Goal: Task Accomplishment & Management: Use online tool/utility

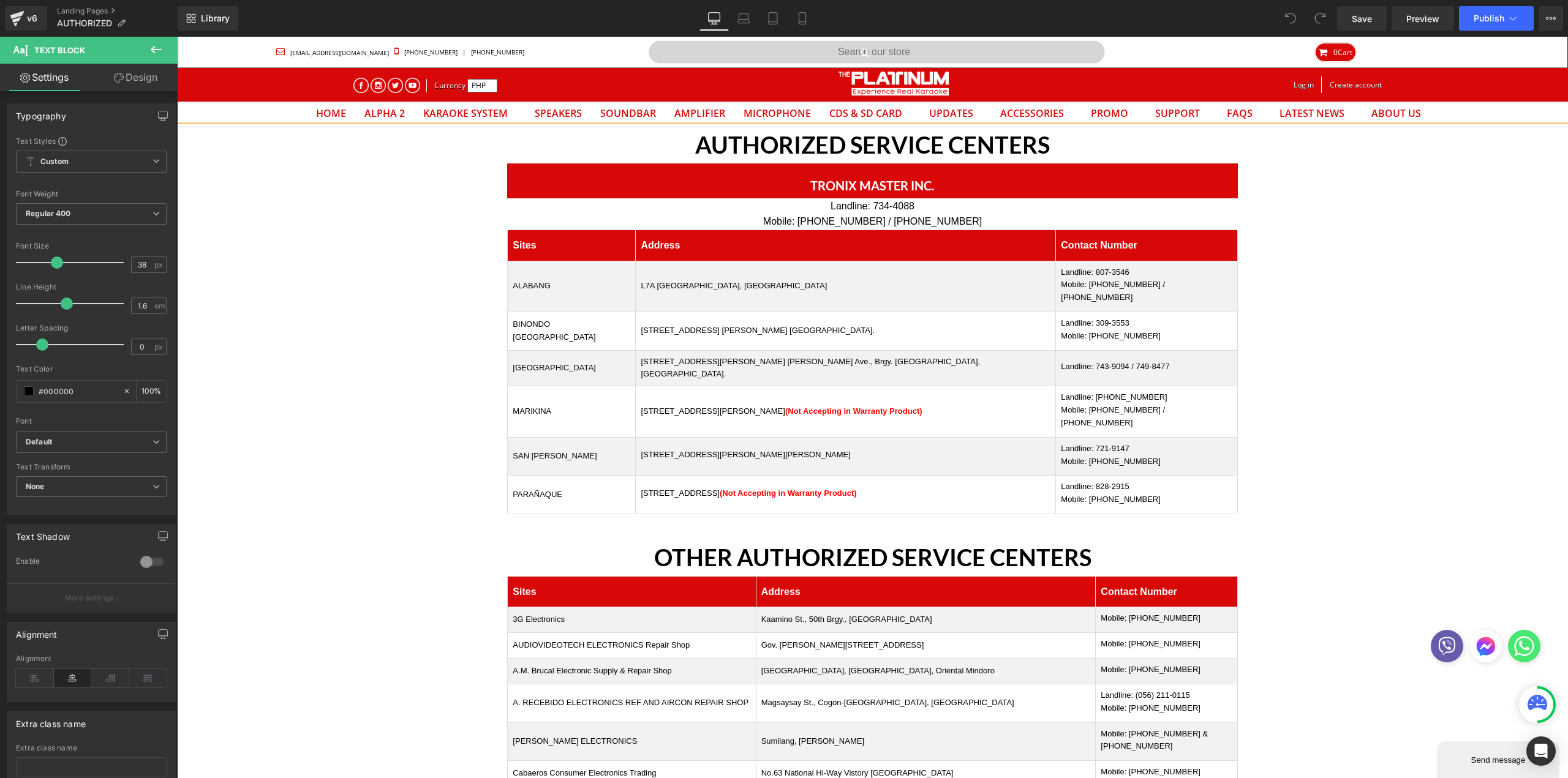
scroll to position [593, 0]
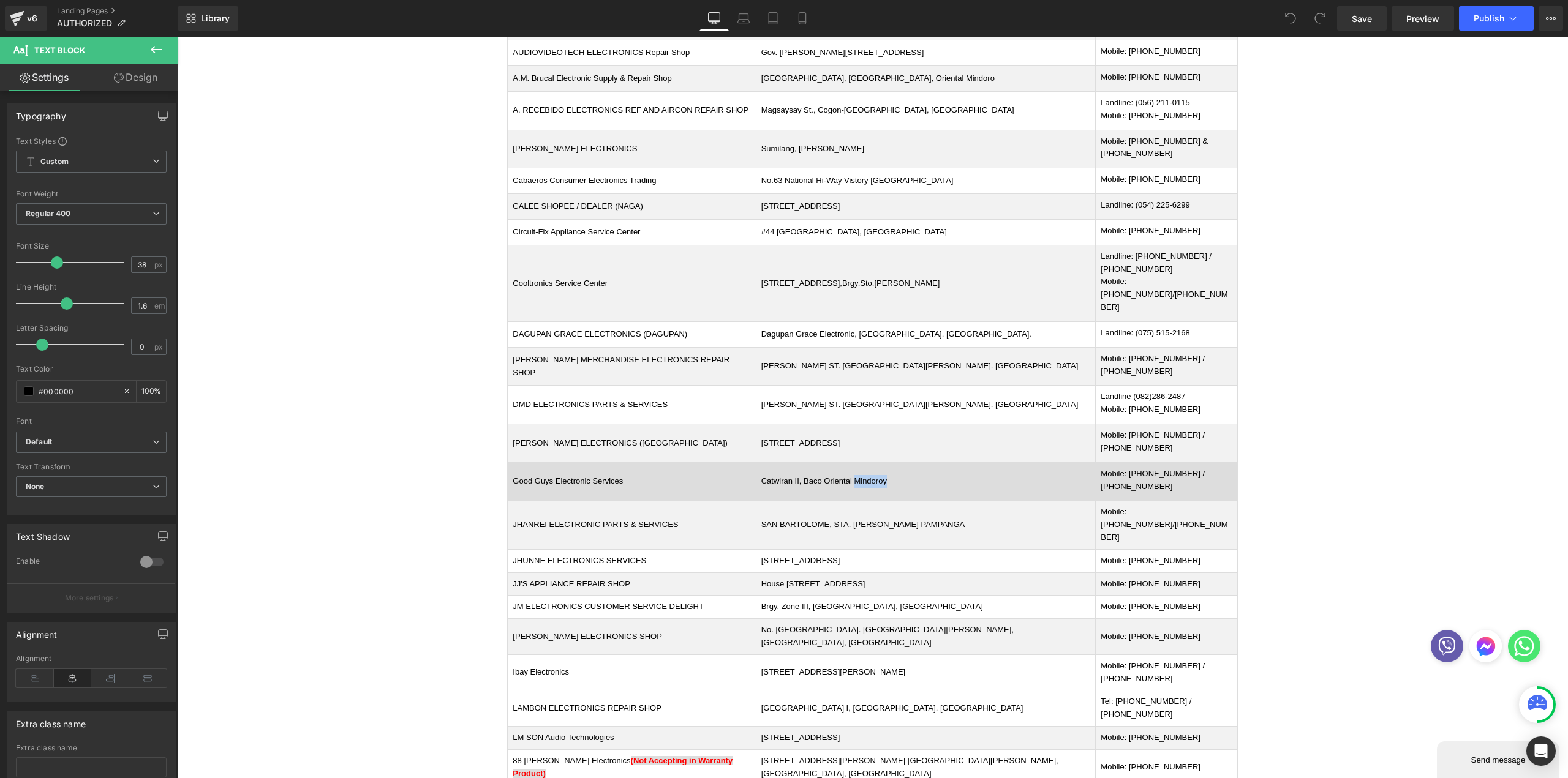
click at [905, 463] on td "Catwiran II, Baco Oriental Mindoroy" at bounding box center [926, 482] width 340 height 38
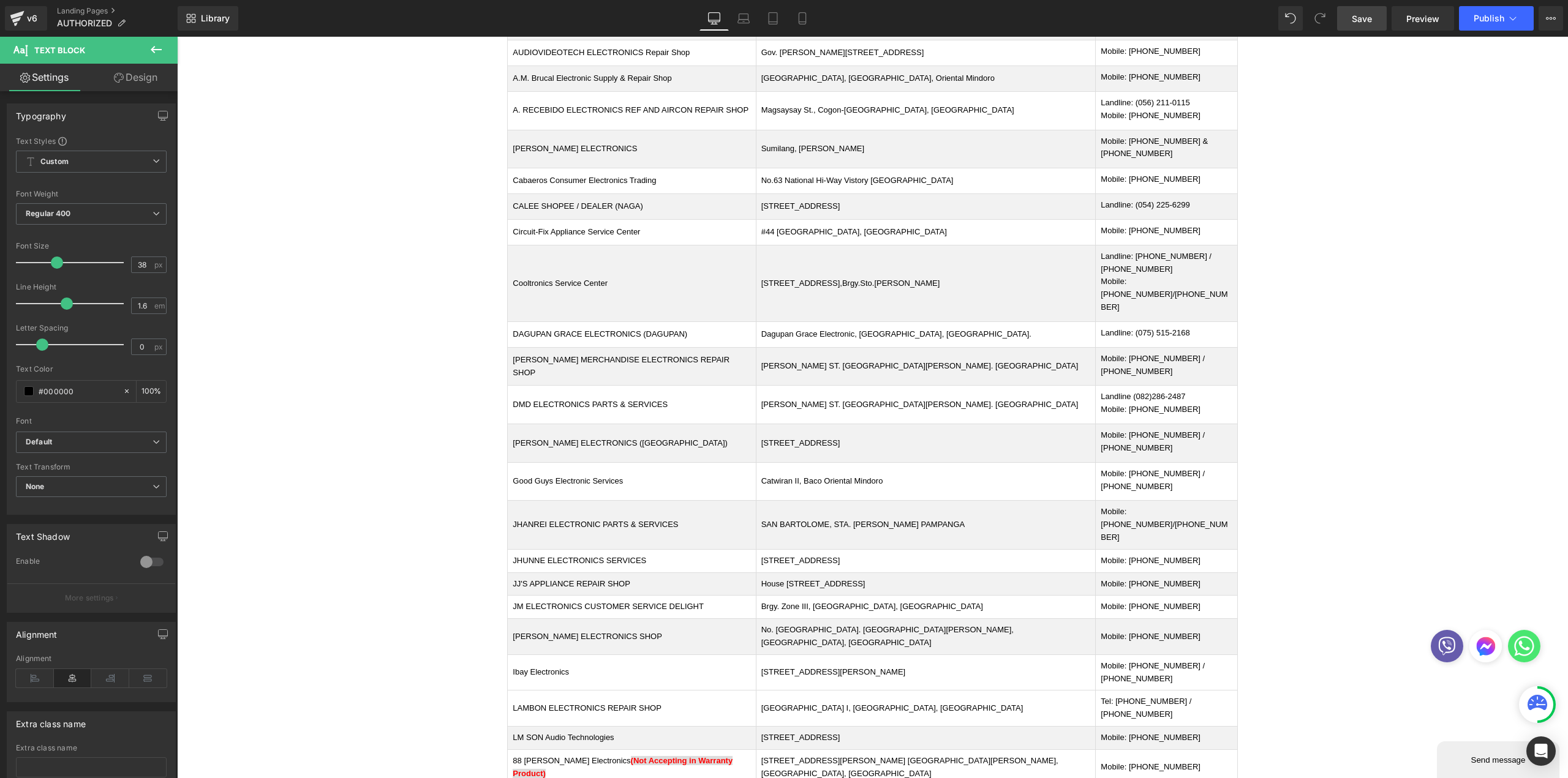
drag, startPoint x: 1358, startPoint y: 25, endPoint x: 1205, endPoint y: 2, distance: 154.7
click at [1358, 25] on link "Save" at bounding box center [1362, 18] width 50 height 25
click at [1482, 15] on span "Publish" at bounding box center [1489, 18] width 31 height 10
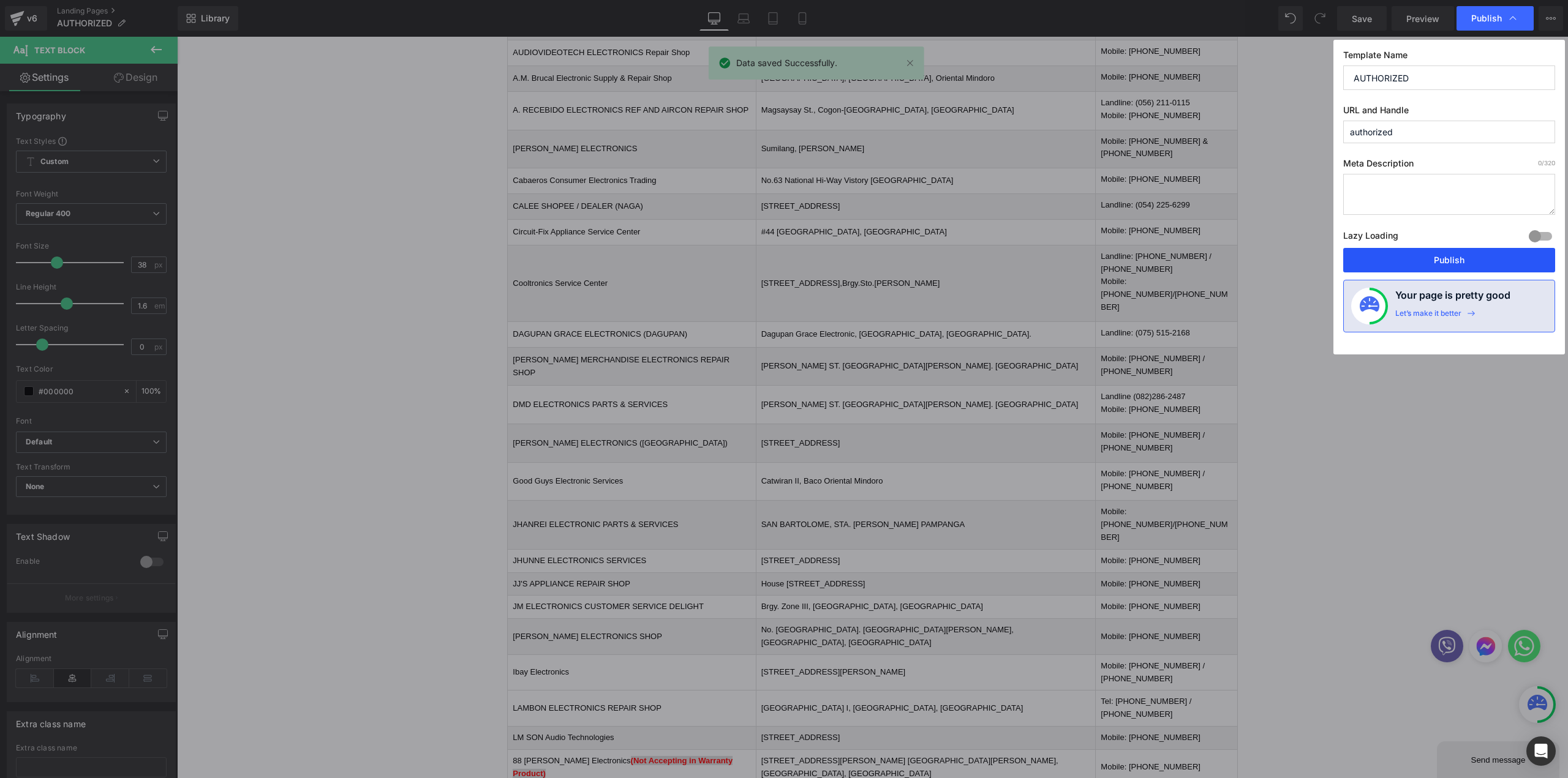
drag, startPoint x: 1419, startPoint y: 255, endPoint x: 884, endPoint y: 292, distance: 536.3
click at [1419, 255] on button "Publish" at bounding box center [1449, 260] width 212 height 25
